Goal: Information Seeking & Learning: Learn about a topic

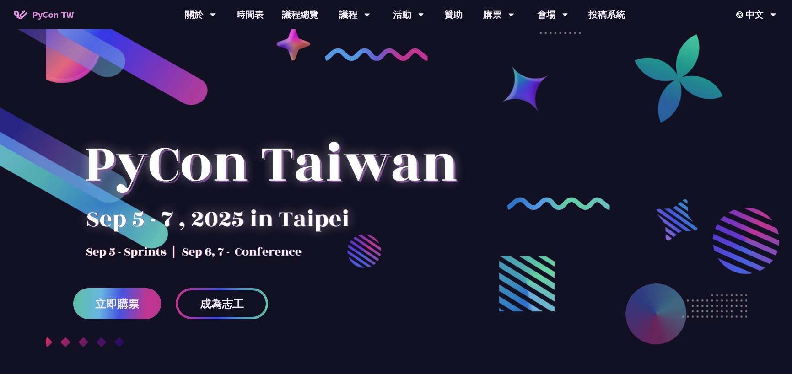
click at [121, 311] on link "立即購票" at bounding box center [117, 303] width 88 height 31
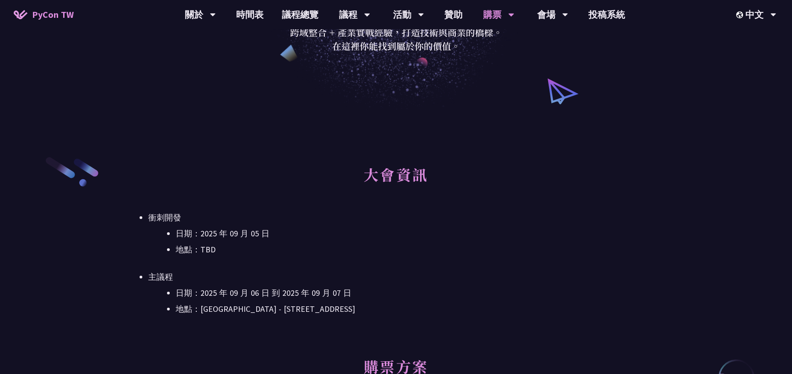
scroll to position [147, 0]
click at [444, 220] on li "衝刺開發 日期：2025 年 09 月 05 日 地點：TBD" at bounding box center [395, 233] width 495 height 46
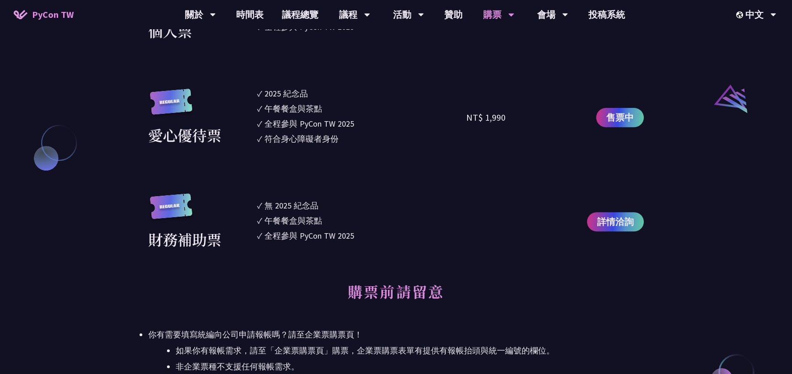
scroll to position [969, 0]
click at [624, 227] on span "詳情洽詢" at bounding box center [615, 222] width 37 height 14
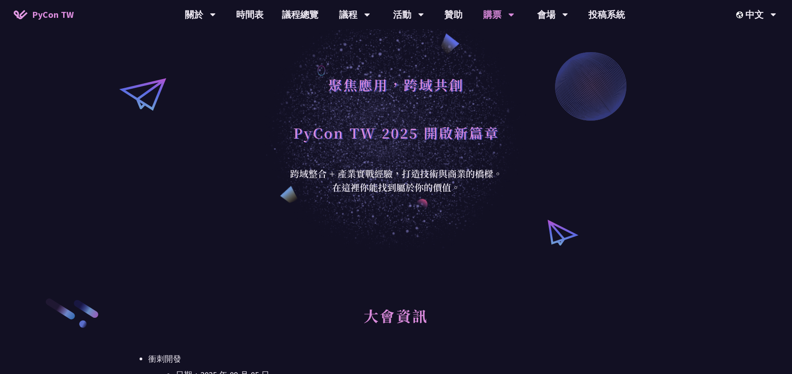
scroll to position [0, 0]
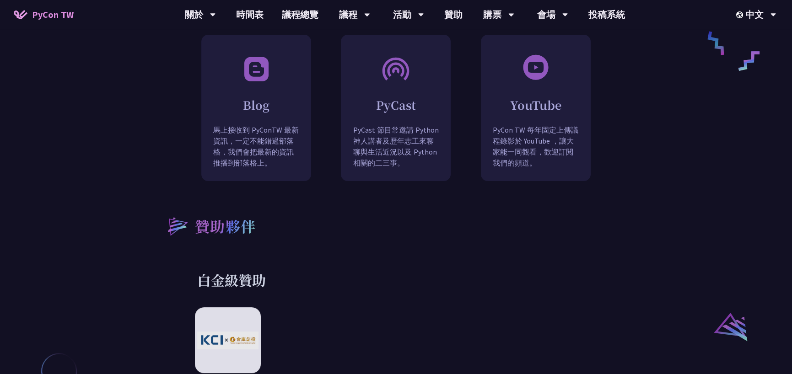
scroll to position [832, 0]
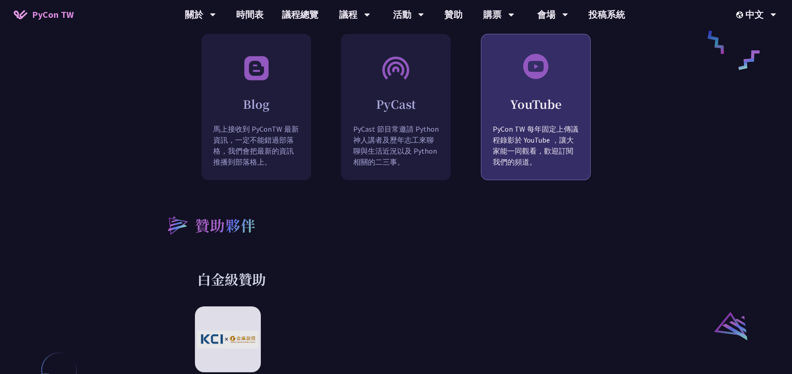
click at [546, 96] on h2 "YouTube" at bounding box center [535, 104] width 109 height 16
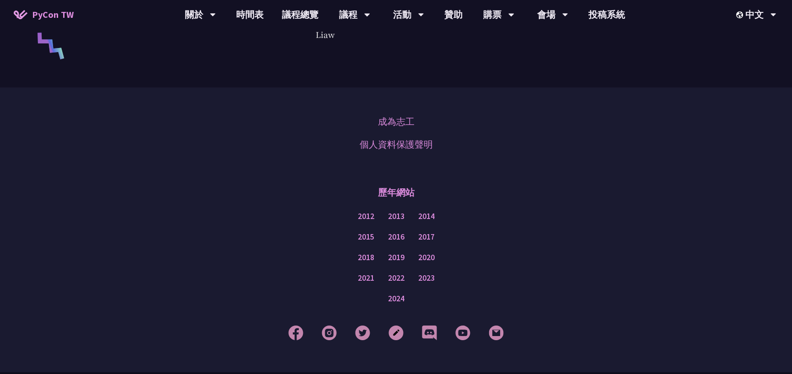
scroll to position [2281, 0]
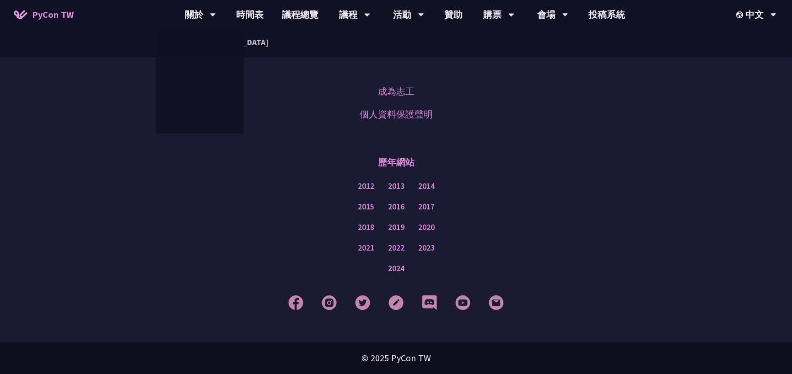
click at [203, 150] on div "歷年網站" at bounding box center [396, 162] width 746 height 27
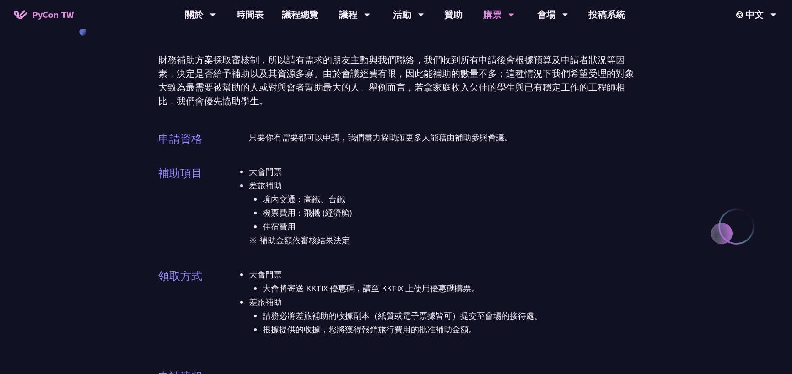
scroll to position [41, 0]
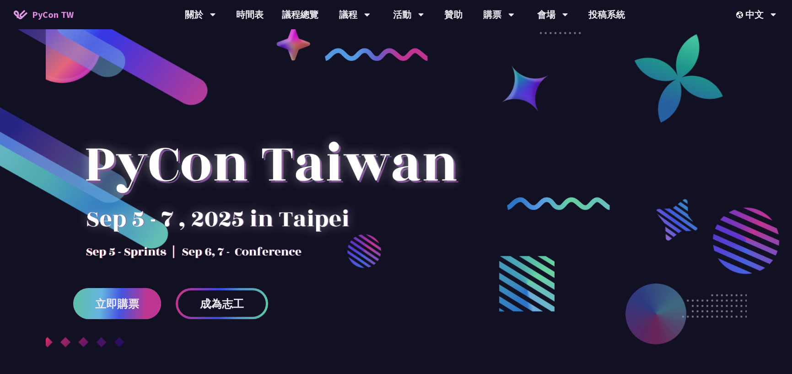
click at [115, 311] on link "立即購票" at bounding box center [117, 303] width 88 height 31
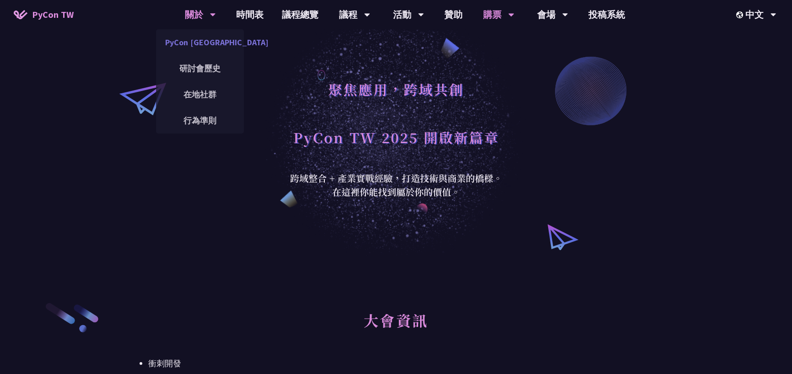
click at [204, 45] on link "PyCon [GEOGRAPHIC_DATA]" at bounding box center [200, 42] width 88 height 21
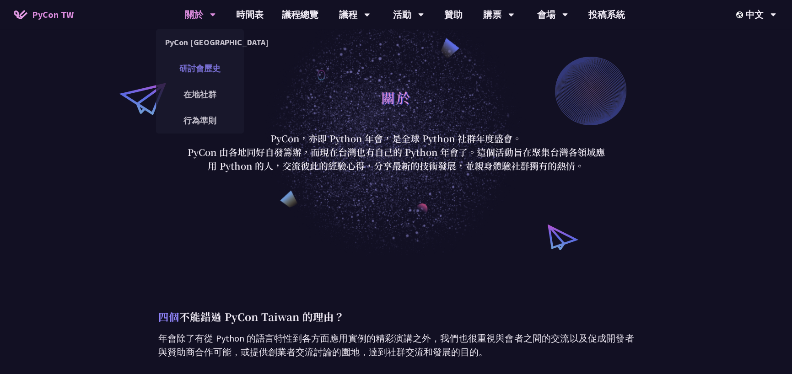
click at [210, 59] on link "研討會歷史" at bounding box center [200, 68] width 88 height 21
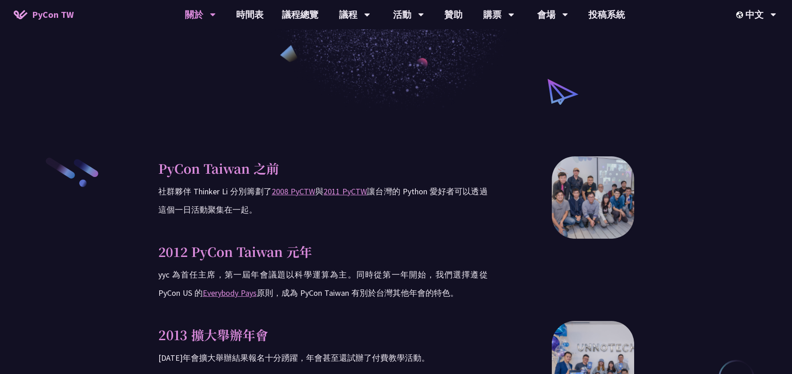
scroll to position [187, 0]
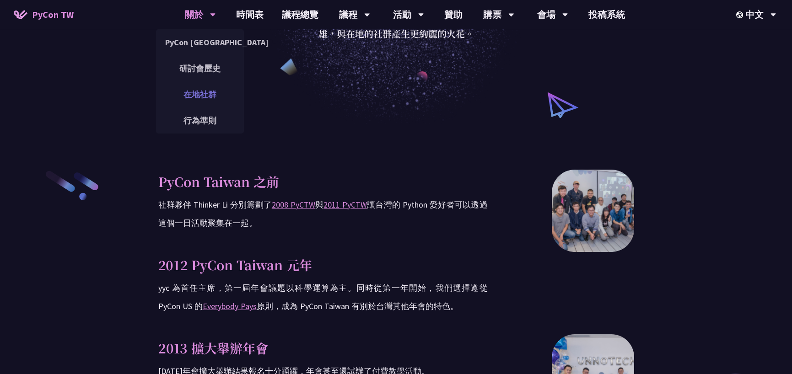
click at [205, 90] on link "在地社群" at bounding box center [200, 94] width 88 height 21
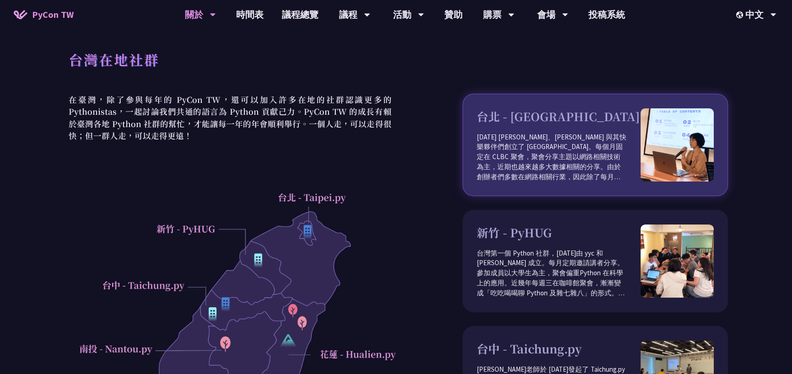
click at [506, 149] on p "[DATE] [PERSON_NAME]、[PERSON_NAME] 與其快樂夥伴們創立了 [GEOGRAPHIC_DATA]。每個月固定在 CLBC 聚會，…" at bounding box center [559, 157] width 164 height 50
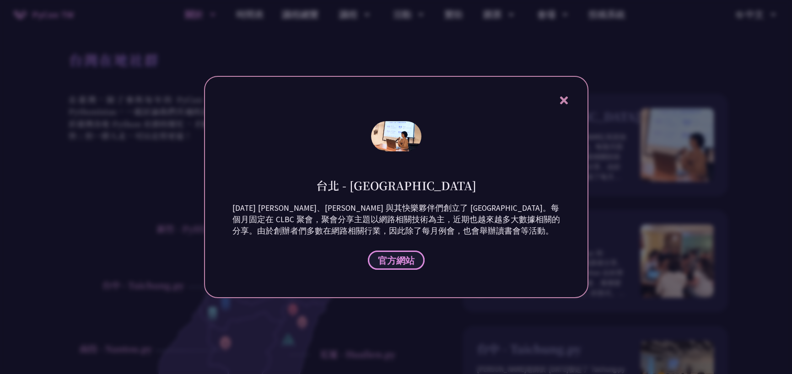
click at [405, 252] on link "官方網站" at bounding box center [396, 260] width 57 height 19
drag, startPoint x: 556, startPoint y: 91, endPoint x: 562, endPoint y: 96, distance: 7.4
click at [562, 96] on div "台北 - Taipei.py 2012 年 Keith、Tim 與其快樂夥伴們創立了 Taipei.py。每個月固定在 CLBC 聚會，聚會分享主題以網路相關…" at bounding box center [396, 187] width 384 height 222
click at [562, 96] on icon at bounding box center [563, 100] width 11 height 11
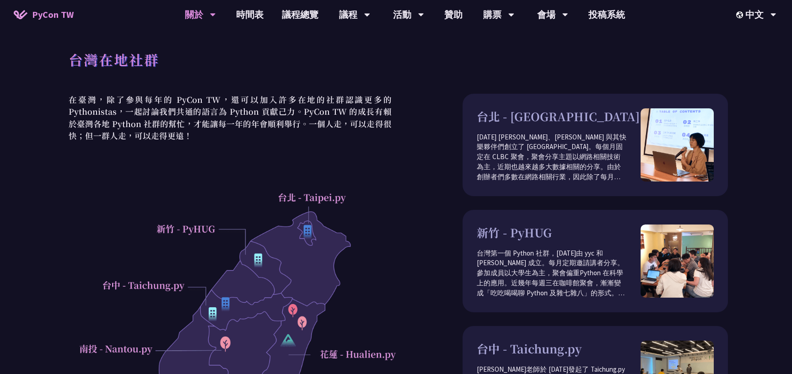
click at [376, 120] on p "在臺灣，除了參與每年的 PyCon TW，還可以加入許多在地的社群認識更多的 Pythonistas，一起討論我們共通的語言為 Python 貢獻己力。PyC…" at bounding box center [230, 118] width 332 height 48
click at [247, 17] on link "時間表" at bounding box center [250, 14] width 46 height 29
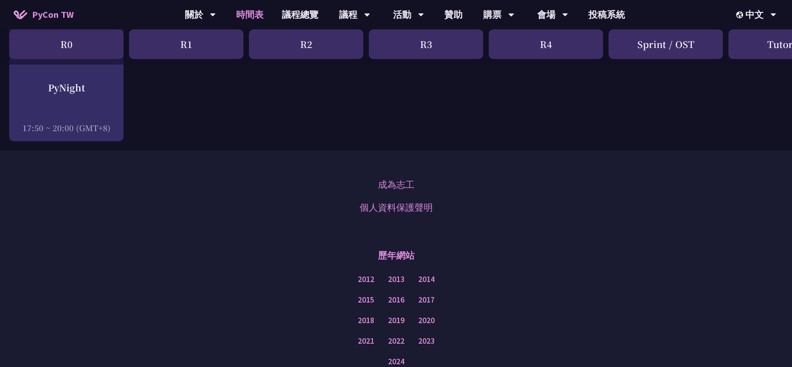
scroll to position [1563, 0]
click at [306, 15] on link "議程總覽" at bounding box center [300, 14] width 55 height 29
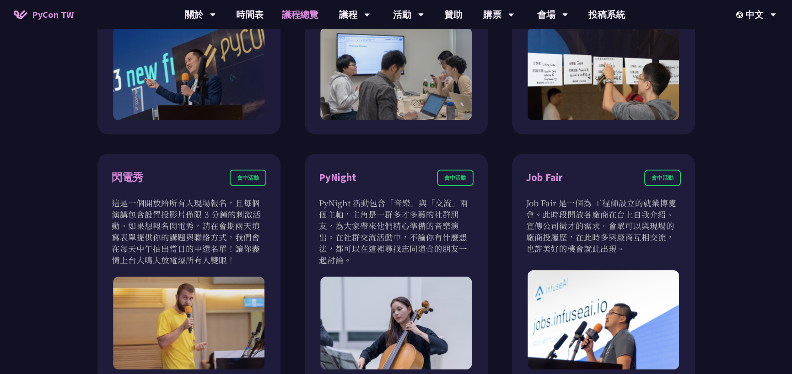
scroll to position [720, 0]
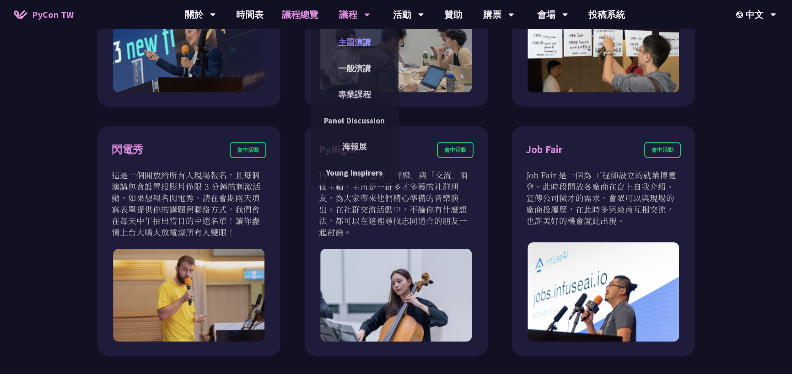
click at [357, 49] on link "主題演講" at bounding box center [355, 42] width 88 height 21
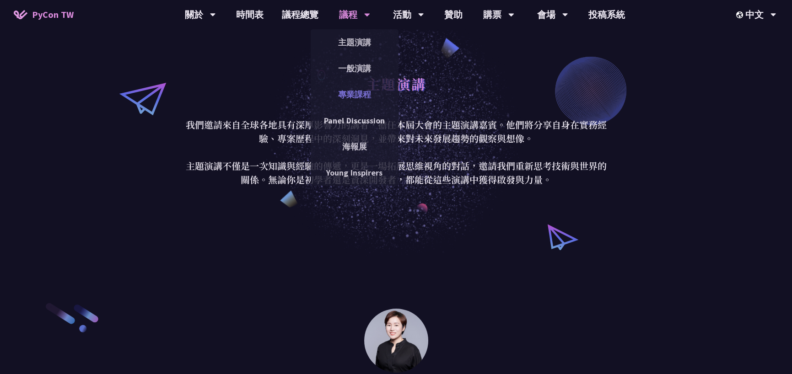
click at [356, 92] on link "專業課程" at bounding box center [355, 94] width 88 height 21
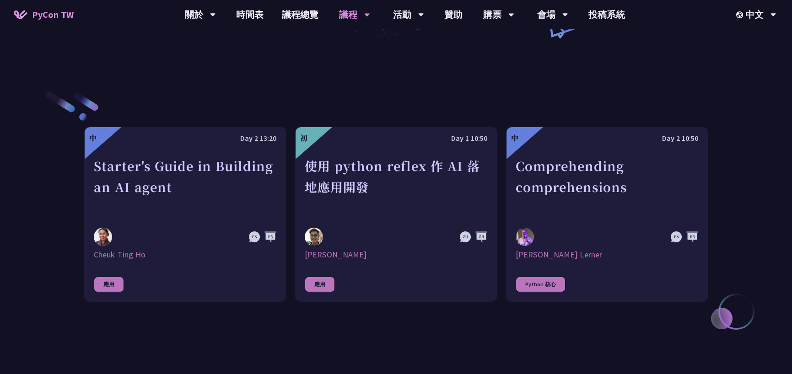
scroll to position [269, 0]
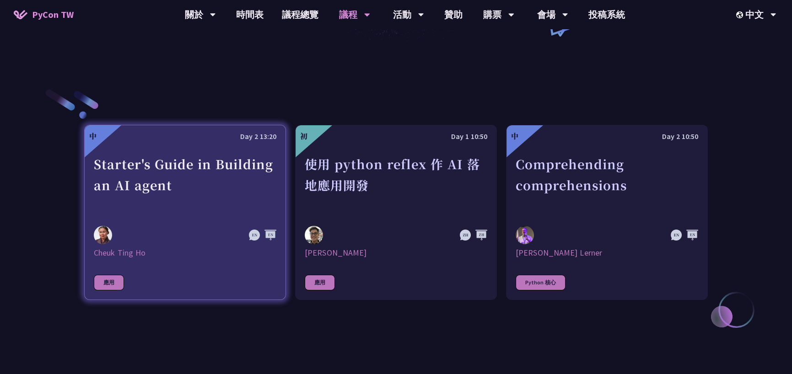
click at [106, 232] on img at bounding box center [103, 235] width 18 height 18
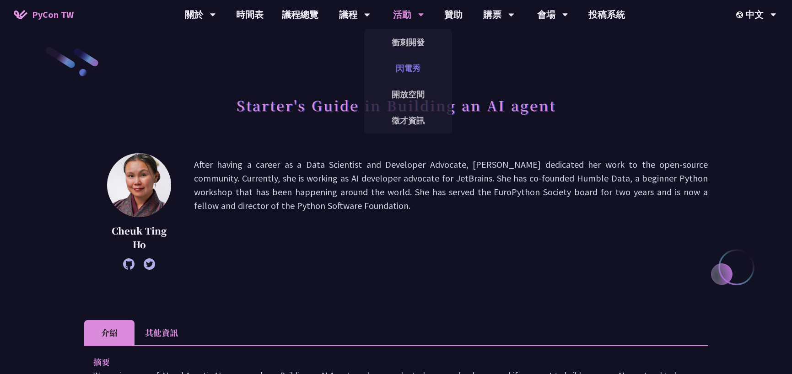
click at [404, 67] on link "閃電秀" at bounding box center [408, 68] width 88 height 21
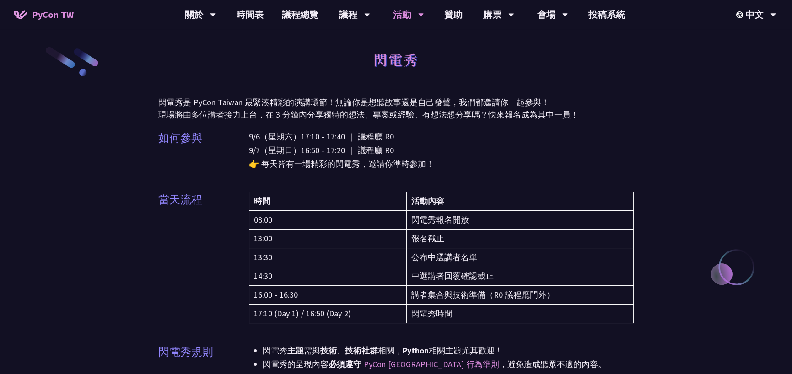
scroll to position [8, 0]
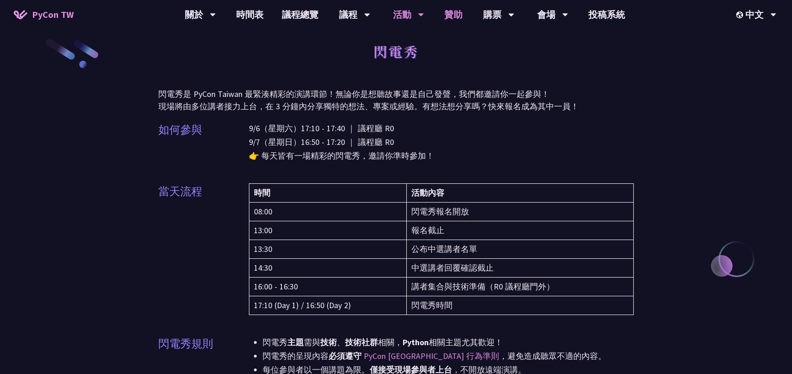
click at [454, 15] on link "贊助" at bounding box center [453, 14] width 37 height 29
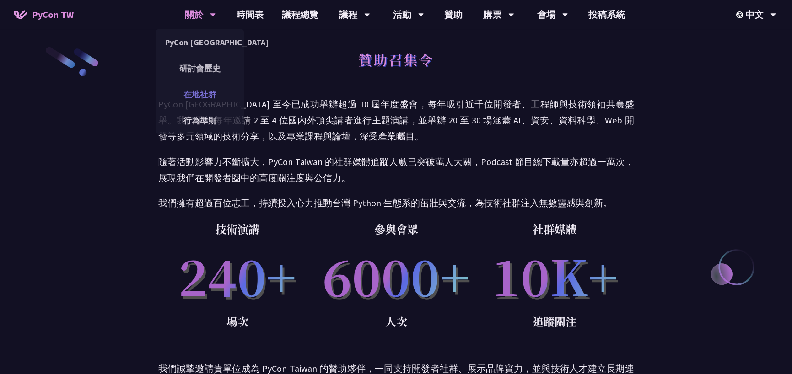
click at [203, 91] on link "在地社群" at bounding box center [200, 94] width 88 height 21
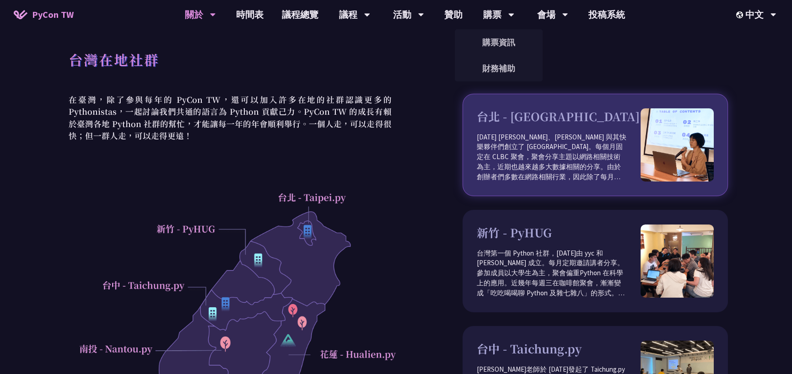
click at [576, 157] on p "[DATE] [PERSON_NAME]、[PERSON_NAME] 與其快樂夥伴們創立了 [GEOGRAPHIC_DATA]。每個月固定在 CLBC 聚會，…" at bounding box center [559, 157] width 164 height 50
